Goal: Check status: Check status

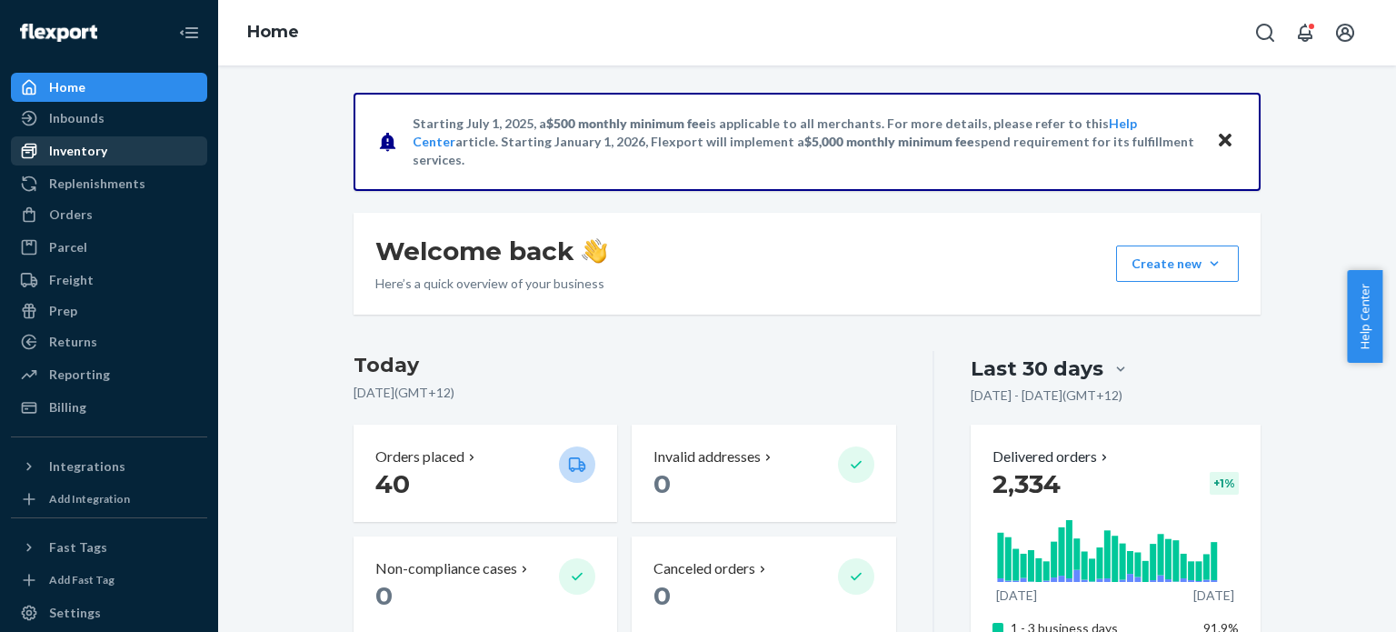
click at [100, 146] on div "Inventory" at bounding box center [78, 151] width 58 height 18
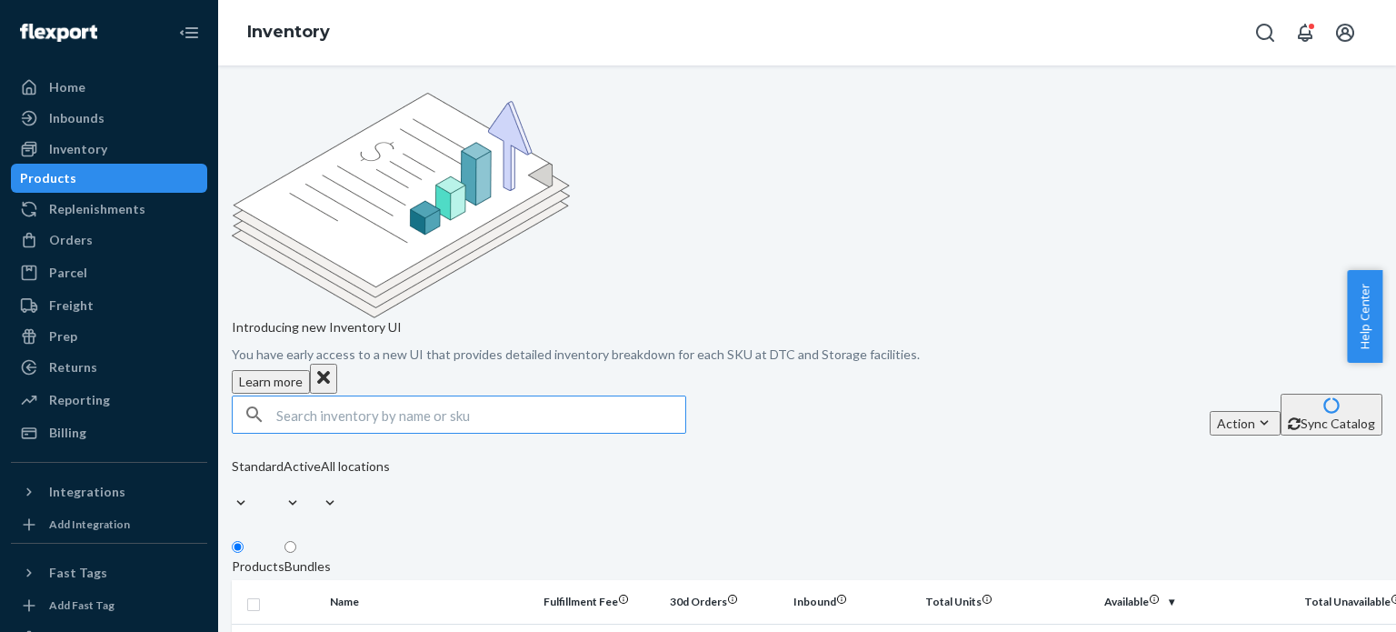
click at [378, 396] on input "text" at bounding box center [480, 414] width 409 height 36
drag, startPoint x: 374, startPoint y: 256, endPoint x: 269, endPoint y: 267, distance: 105.1
click at [269, 396] on div "yelllow" at bounding box center [459, 414] width 453 height 36
type input "wb"
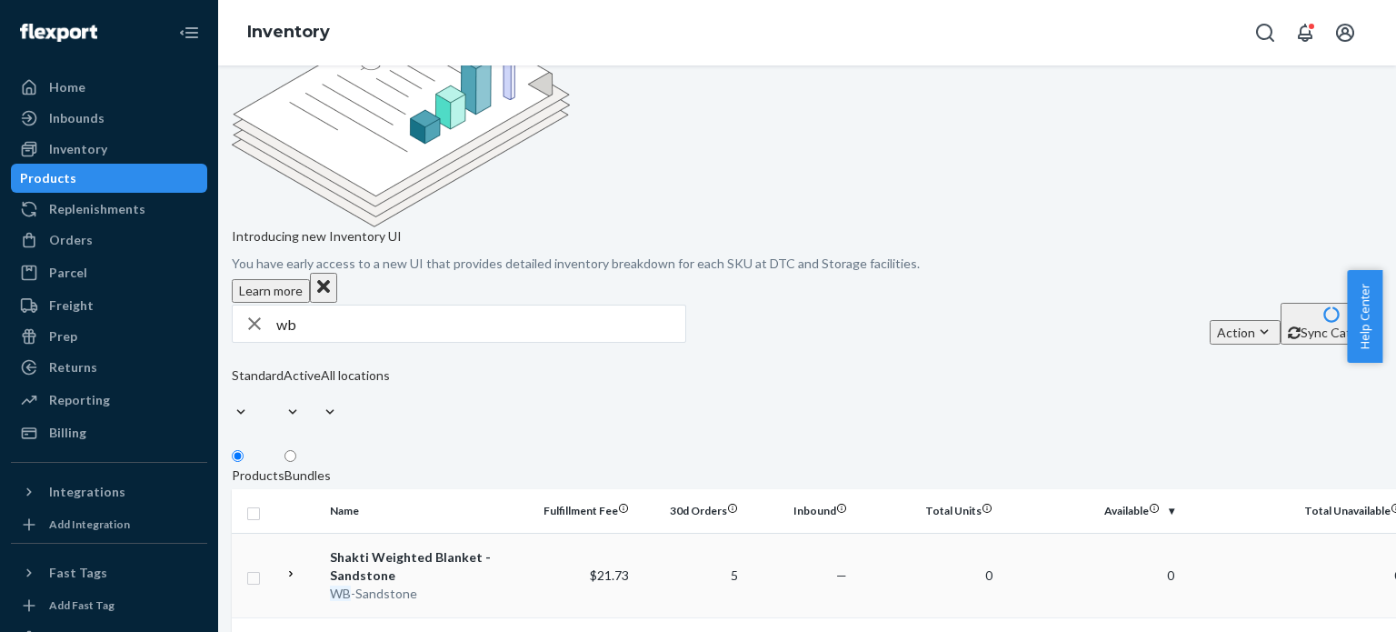
scroll to position [176, 0]
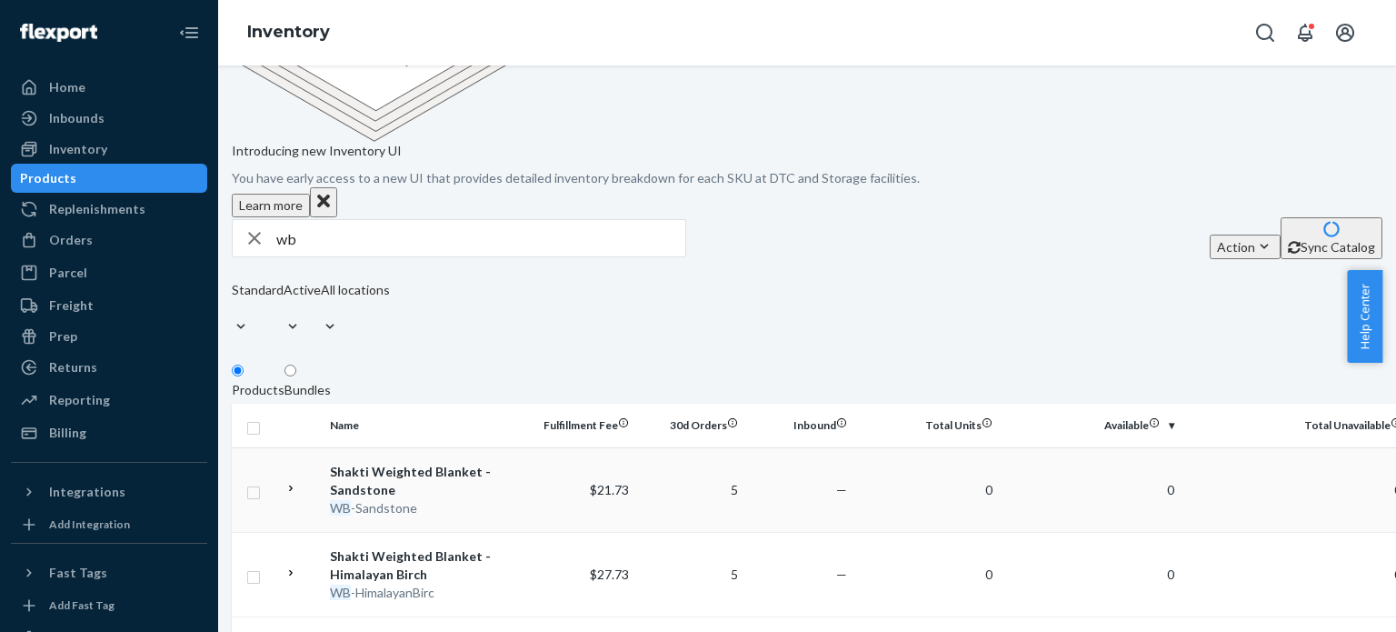
click at [297, 482] on icon at bounding box center [291, 488] width 13 height 13
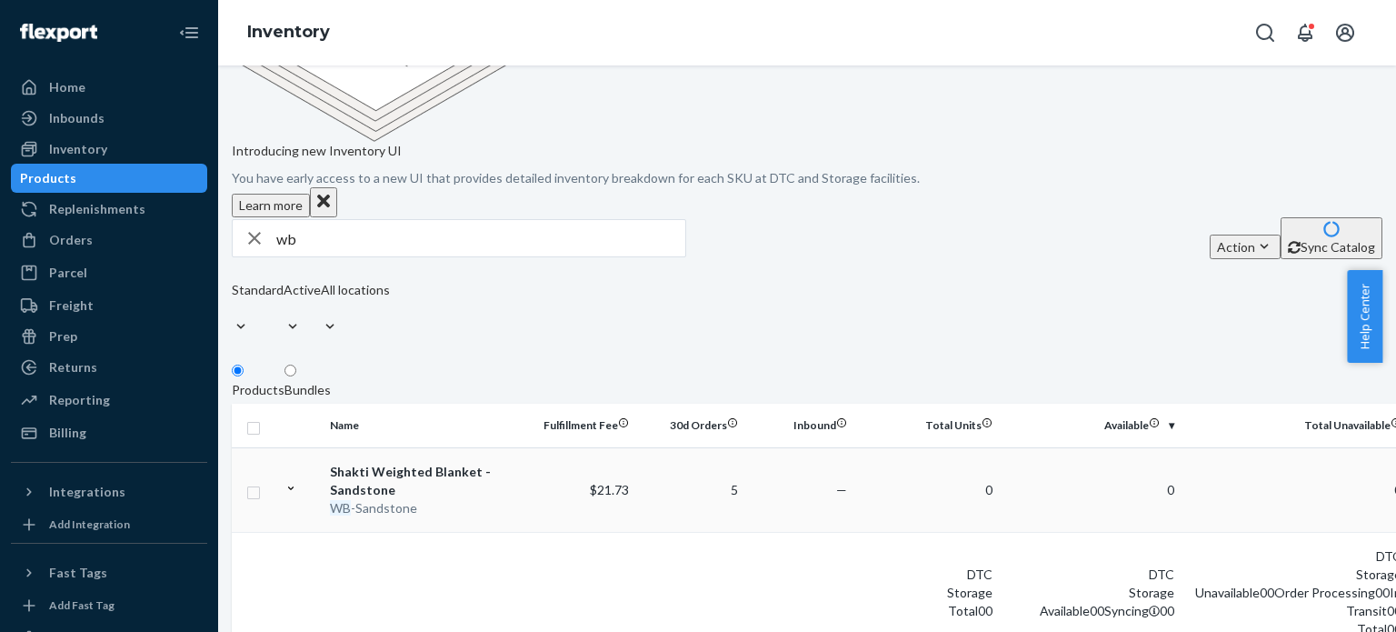
click at [297, 482] on icon at bounding box center [291, 488] width 13 height 13
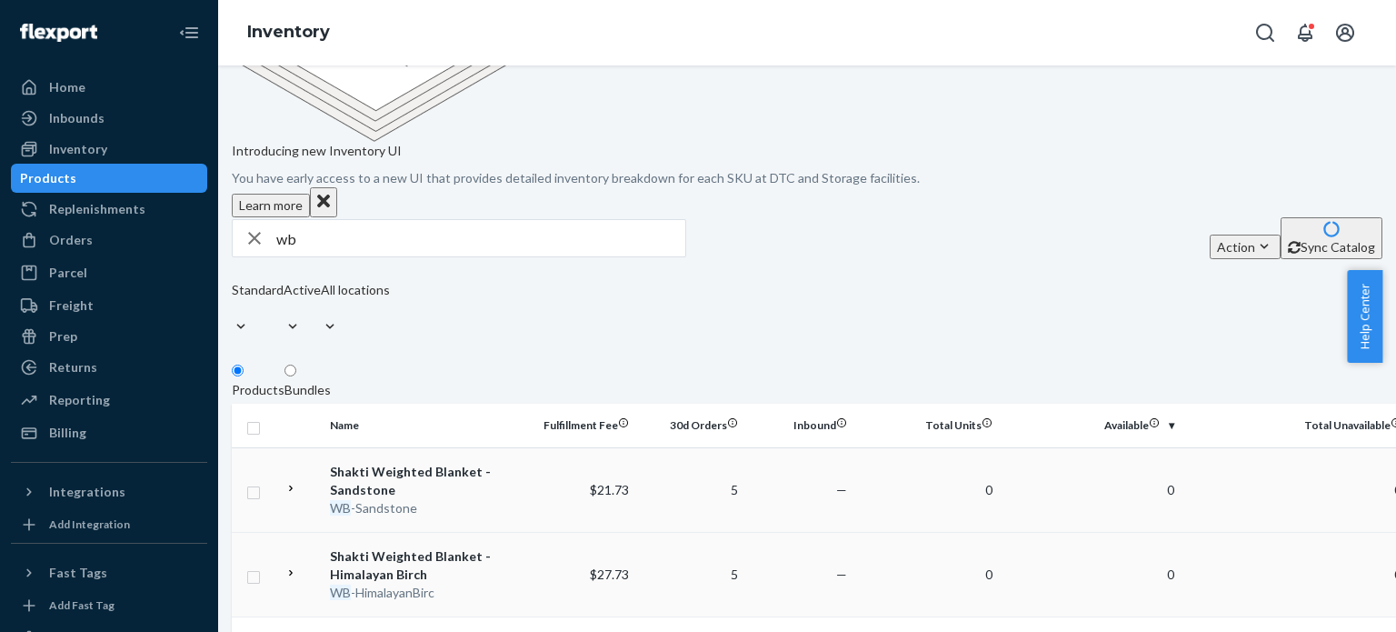
click at [297, 532] on td at bounding box center [299, 574] width 45 height 85
click at [294, 572] on icon at bounding box center [290, 574] width 5 height 4
